Goal: Task Accomplishment & Management: Check status

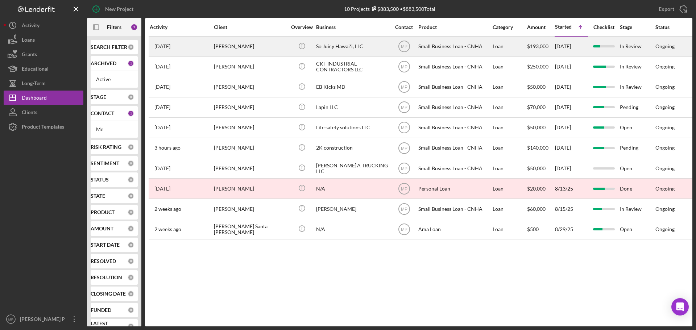
click at [346, 46] on div "So Juicy Hawaiʻi, LLC" at bounding box center [352, 46] width 73 height 19
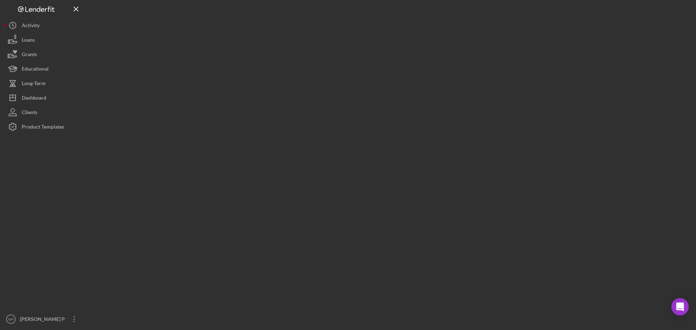
click at [346, 46] on div at bounding box center [390, 163] width 606 height 327
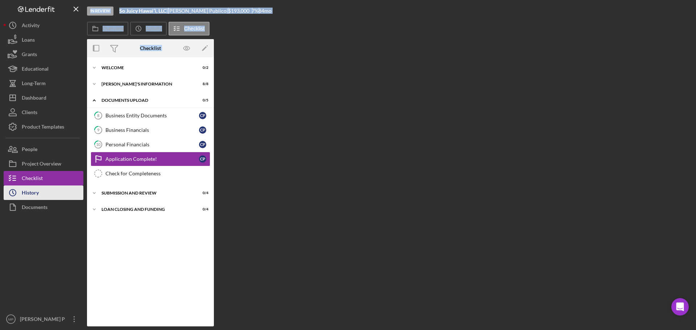
click at [48, 192] on button "Icon/History History" at bounding box center [44, 193] width 80 height 15
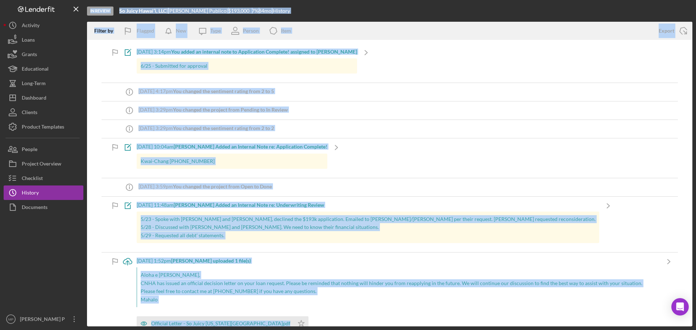
click at [390, 123] on div "Icon/Info [DATE] 3:29pm You changed the sentiment rating from 2 to 2" at bounding box center [390, 129] width 577 height 18
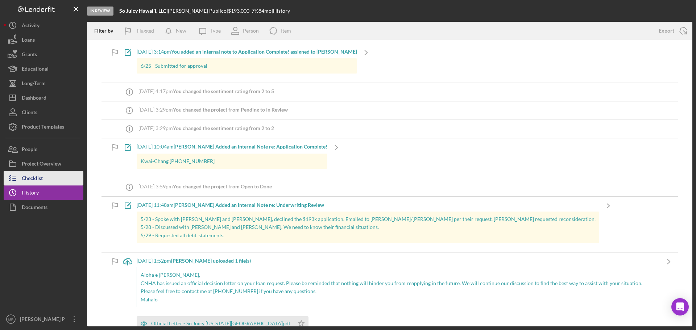
click at [28, 178] on div "Checklist" at bounding box center [32, 179] width 21 height 16
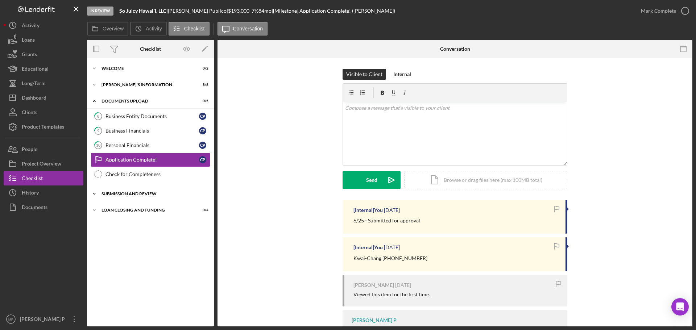
click at [136, 193] on div "SUBMISSION AND REVIEW" at bounding box center [153, 194] width 103 height 4
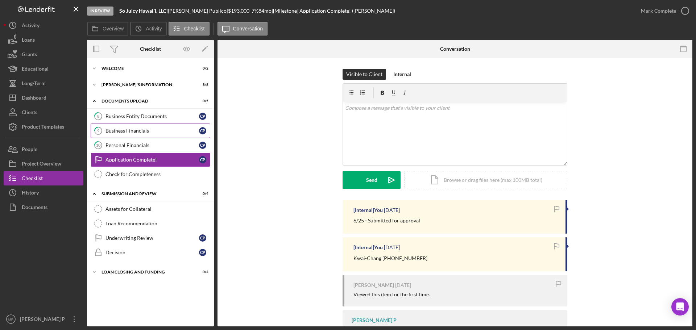
click at [143, 130] on div "Business Financials" at bounding box center [153, 131] width 94 height 6
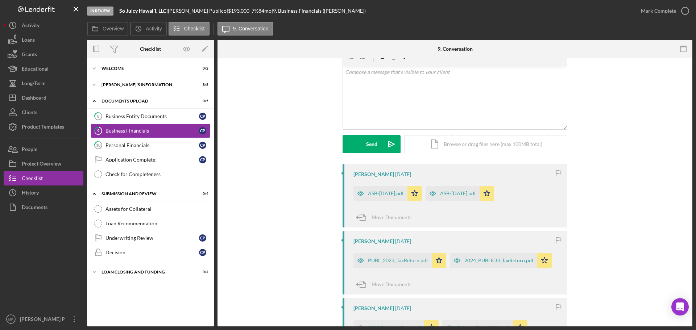
scroll to position [36, 0]
click at [461, 193] on div "ASB-[DATE].pdf" at bounding box center [458, 193] width 36 height 6
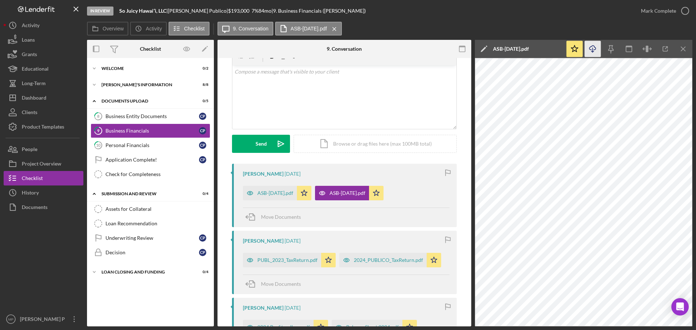
click at [593, 45] on icon "Icon/Download" at bounding box center [593, 49] width 16 height 16
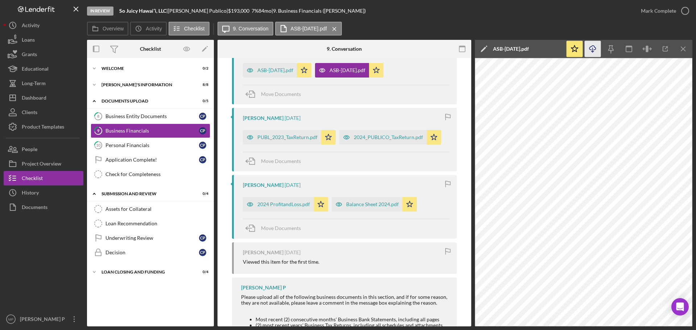
scroll to position [181, 0]
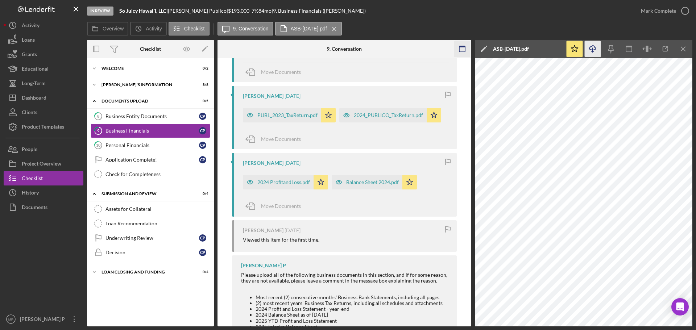
click at [684, 50] on line "button" at bounding box center [684, 49] width 4 height 4
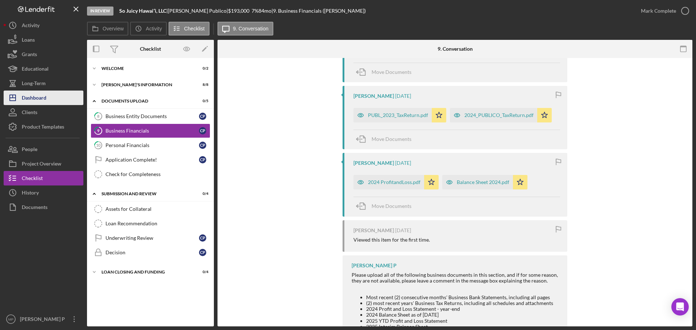
click at [44, 94] on div "Dashboard" at bounding box center [34, 99] width 25 height 16
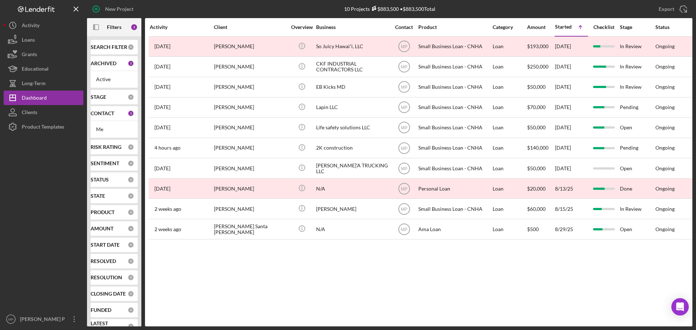
click at [396, 279] on div "Activity Client Overview Business Contact Product Category Amount Started Icon/…" at bounding box center [419, 172] width 548 height 309
